Goal: Navigation & Orientation: Find specific page/section

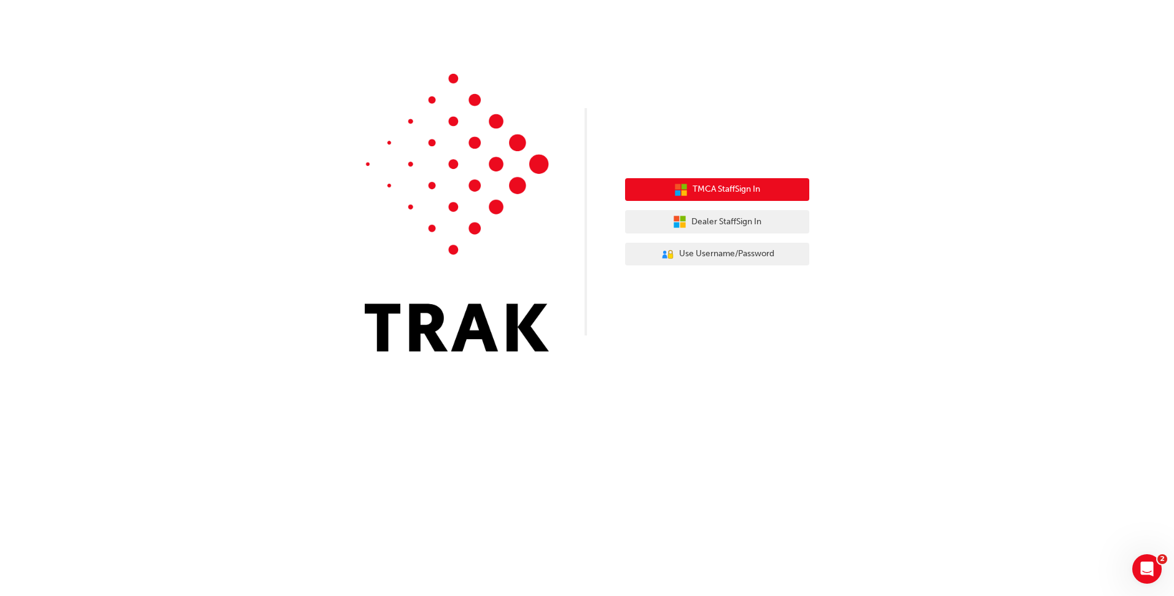
click at [741, 177] on div "TMCA Staff Sign In Dealer Staff Sign In User Authentication Icon - Blue Person,…" at bounding box center [717, 222] width 184 height 106
click at [733, 190] on span "TMCA Staff Sign In" at bounding box center [727, 189] width 68 height 14
